Goal: Transaction & Acquisition: Purchase product/service

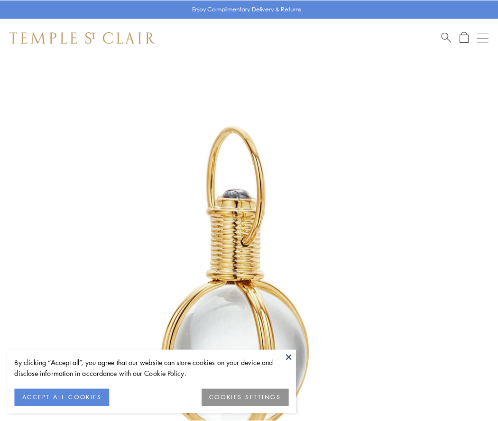
scroll to position [248, 0]
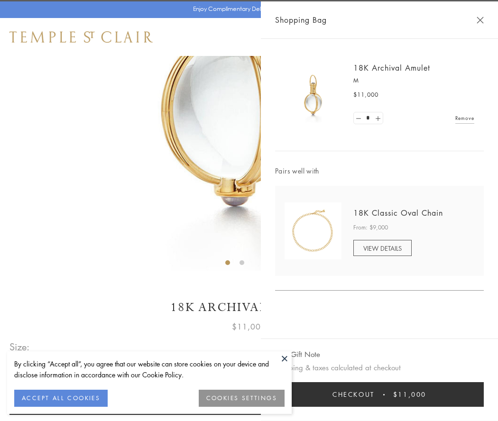
click at [379, 395] on button "Checkout $11,000" at bounding box center [379, 394] width 209 height 25
